Goal: Transaction & Acquisition: Purchase product/service

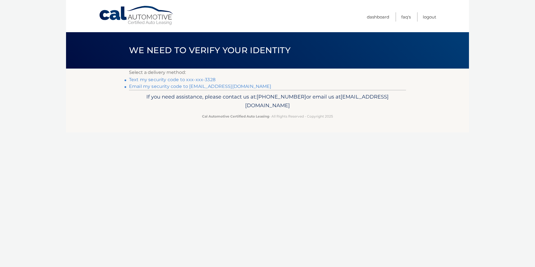
click at [191, 80] on link "Text my security code to xxx-xxx-3328" at bounding box center [172, 79] width 87 height 5
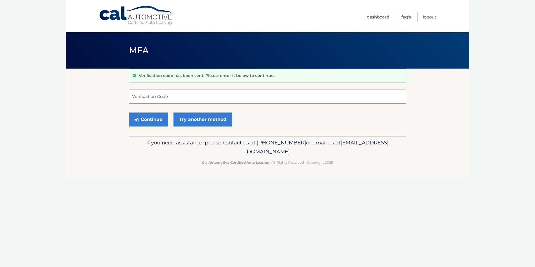
click at [155, 96] on input "Verification Code" at bounding box center [267, 97] width 277 height 14
type input "672732"
click at [152, 121] on button "Continue" at bounding box center [148, 120] width 39 height 14
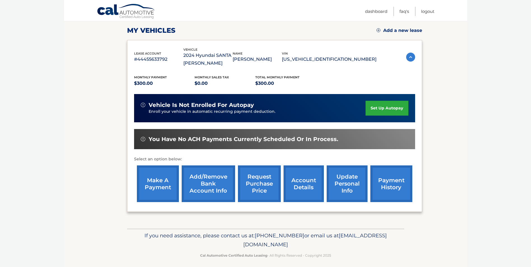
scroll to position [73, 0]
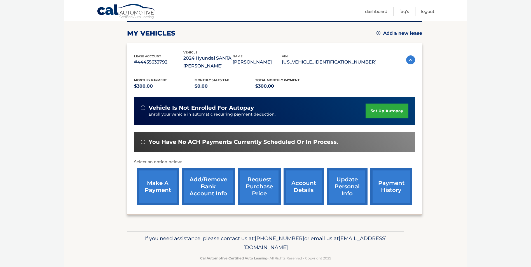
click at [157, 184] on link "make a payment" at bounding box center [158, 186] width 42 height 37
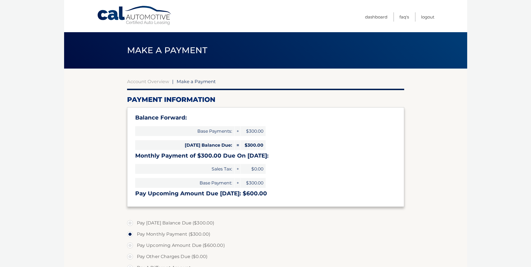
select select "Mjk5M2VkYzYtOWM0Mi00OTJhLWEwZGYtYzRhZGEwY2ZmOTQ2"
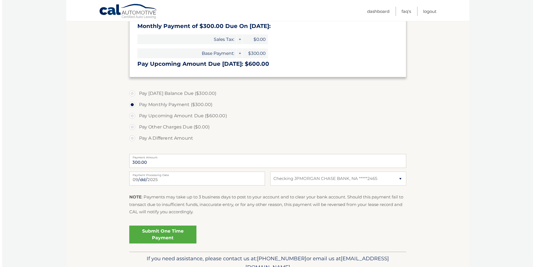
scroll to position [133, 0]
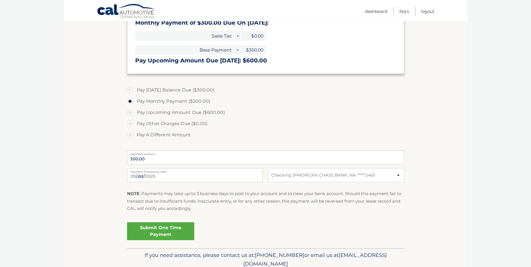
click at [164, 228] on link "Submit One Time Payment" at bounding box center [160, 231] width 67 height 18
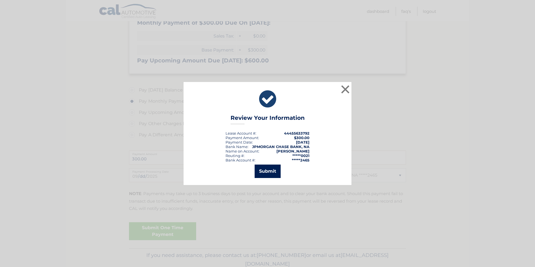
click at [266, 171] on button "Submit" at bounding box center [268, 171] width 26 height 13
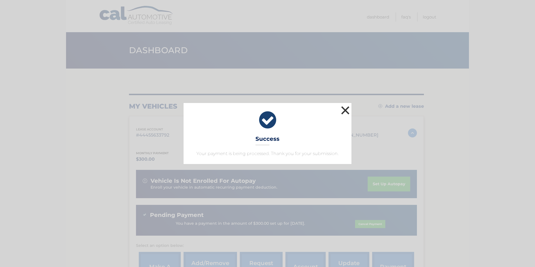
click at [346, 110] on button "×" at bounding box center [345, 110] width 11 height 11
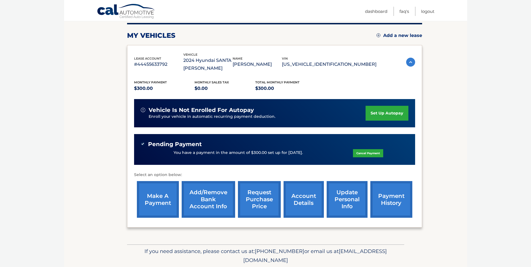
scroll to position [70, 0]
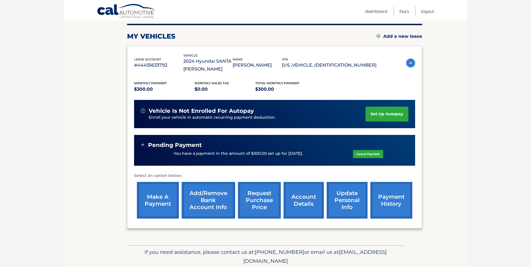
click at [390, 195] on link "payment history" at bounding box center [392, 200] width 42 height 37
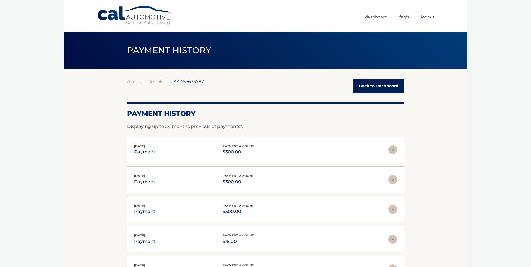
click at [379, 83] on link "Back to Dashboard" at bounding box center [378, 86] width 51 height 15
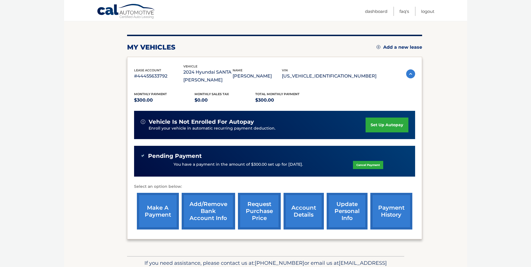
scroll to position [56, 0]
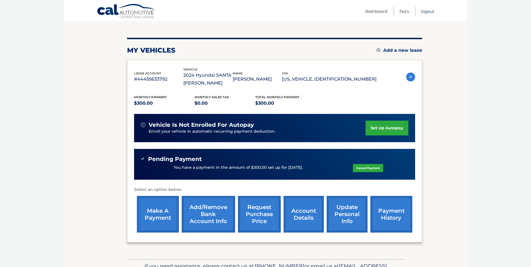
click at [429, 11] on link "Logout" at bounding box center [427, 11] width 13 height 9
